Goal: Information Seeking & Learning: Learn about a topic

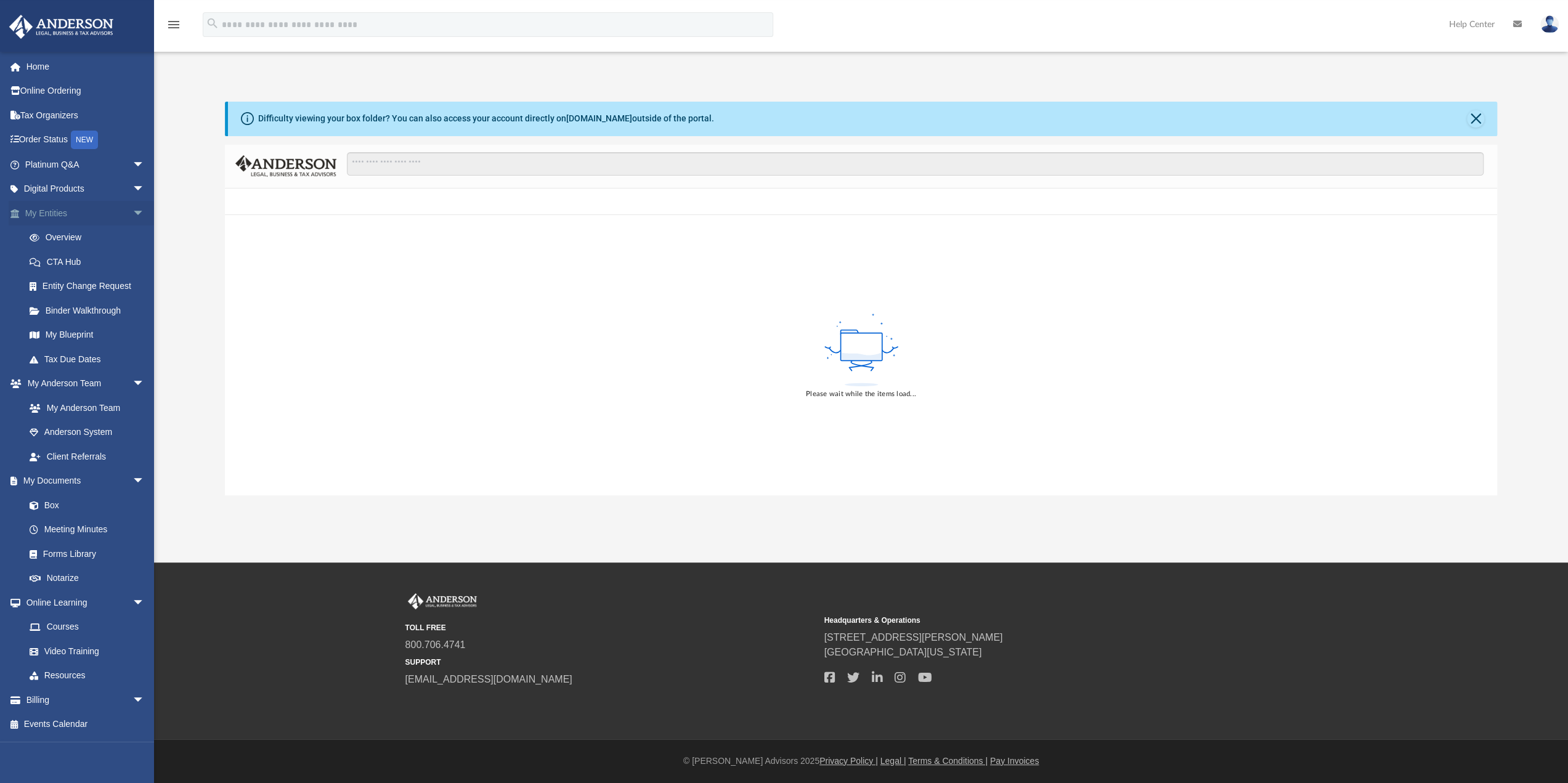
scroll to position [20, 0]
click at [39, 164] on link "Platinum Q&A arrow_drop_down" at bounding box center [85, 164] width 154 height 25
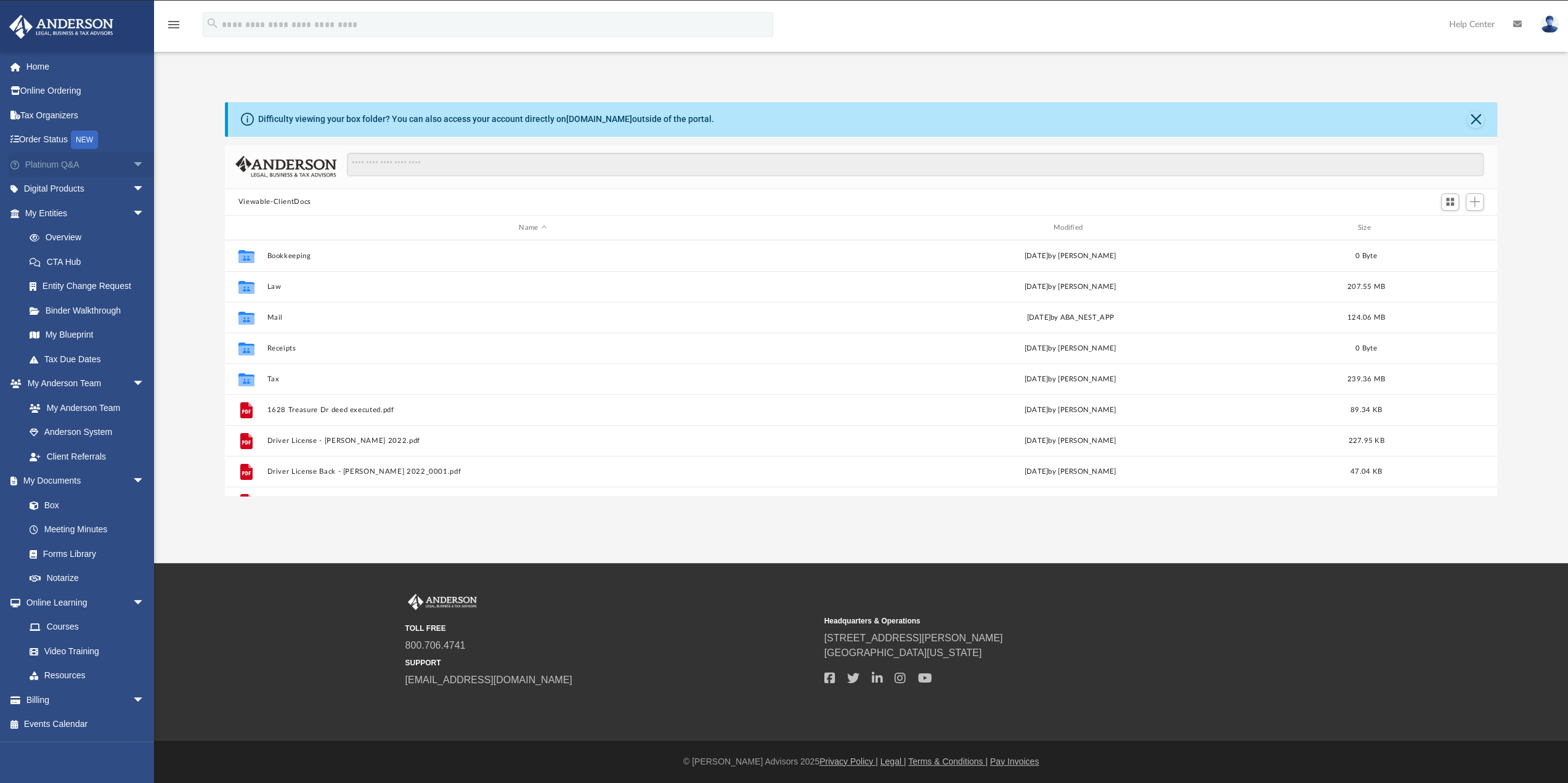
scroll to position [270, 1263]
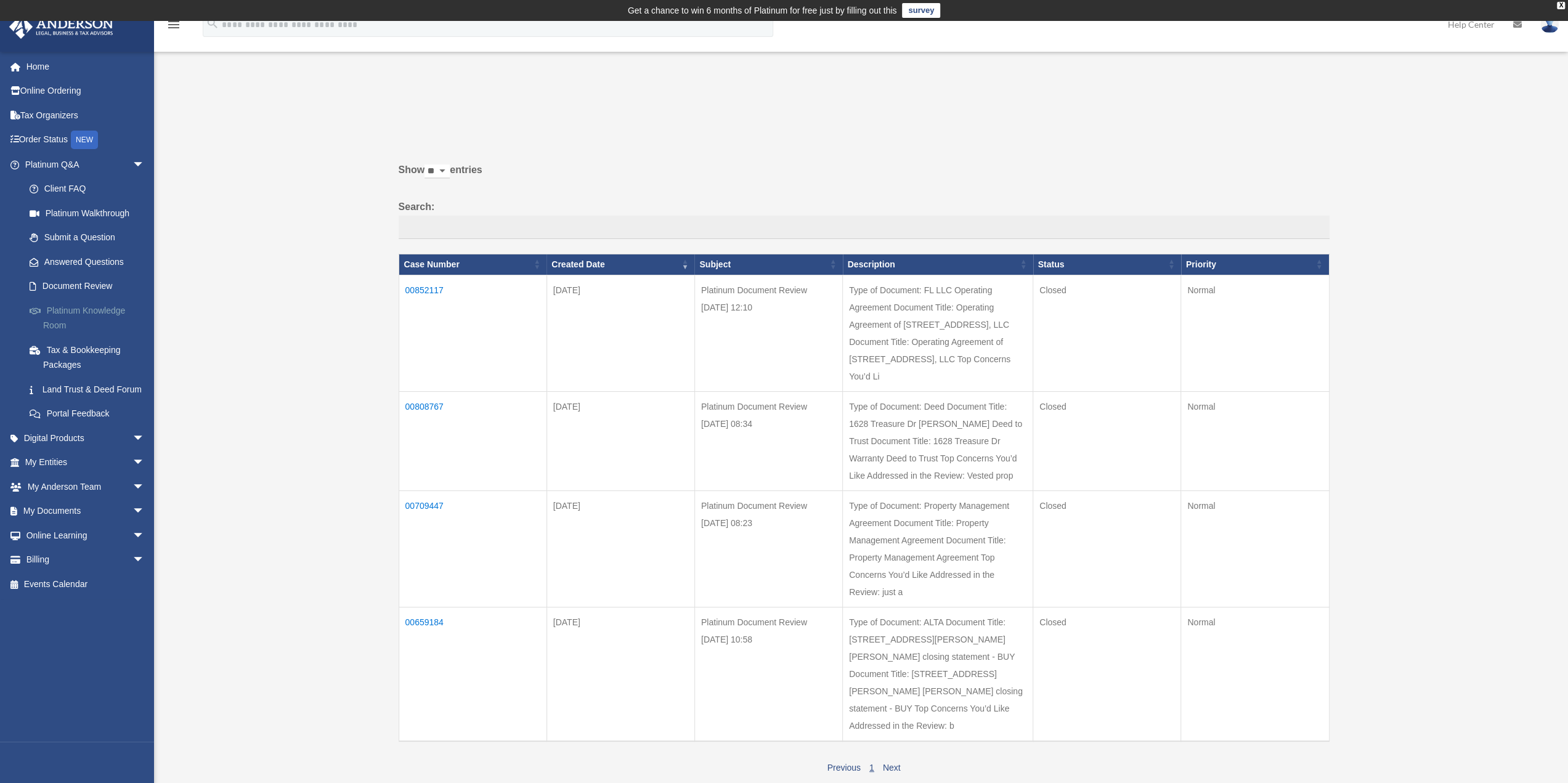
click at [76, 307] on link "Platinum Knowledge Room" at bounding box center [90, 317] width 146 height 39
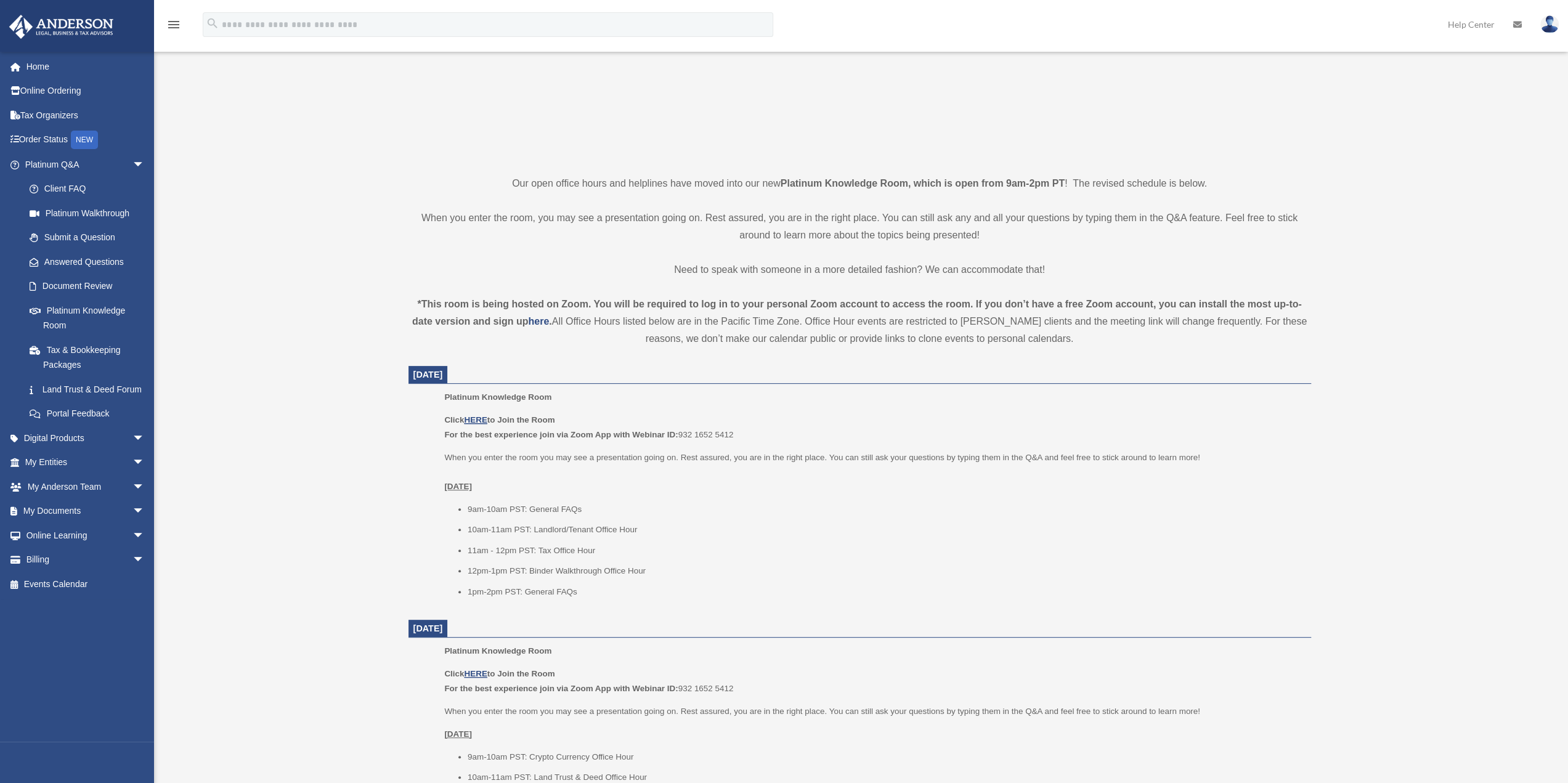
scroll to position [261, 0]
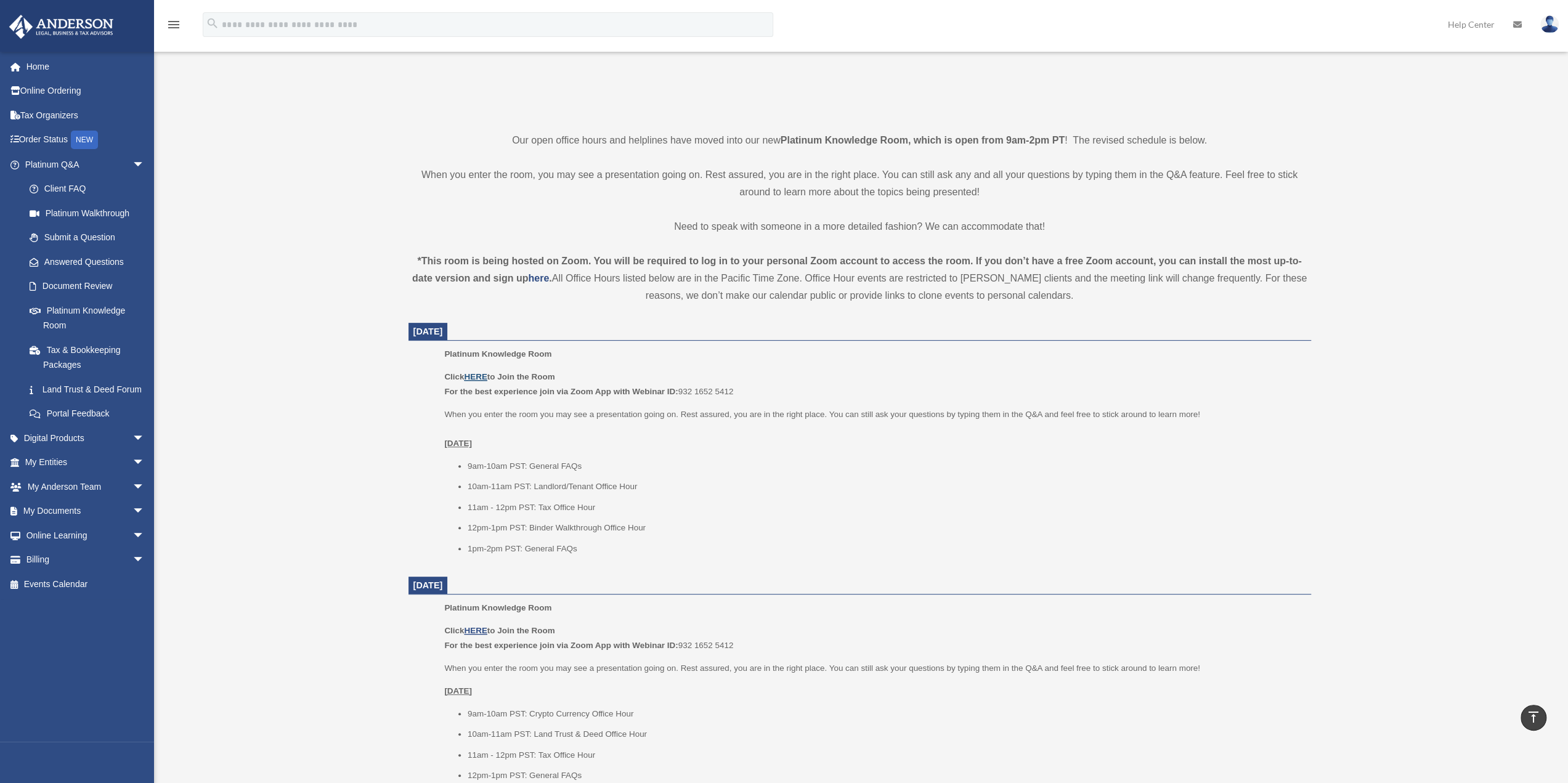
click at [474, 376] on u "HERE" at bounding box center [475, 377] width 23 height 9
